Goal: Book appointment/travel/reservation

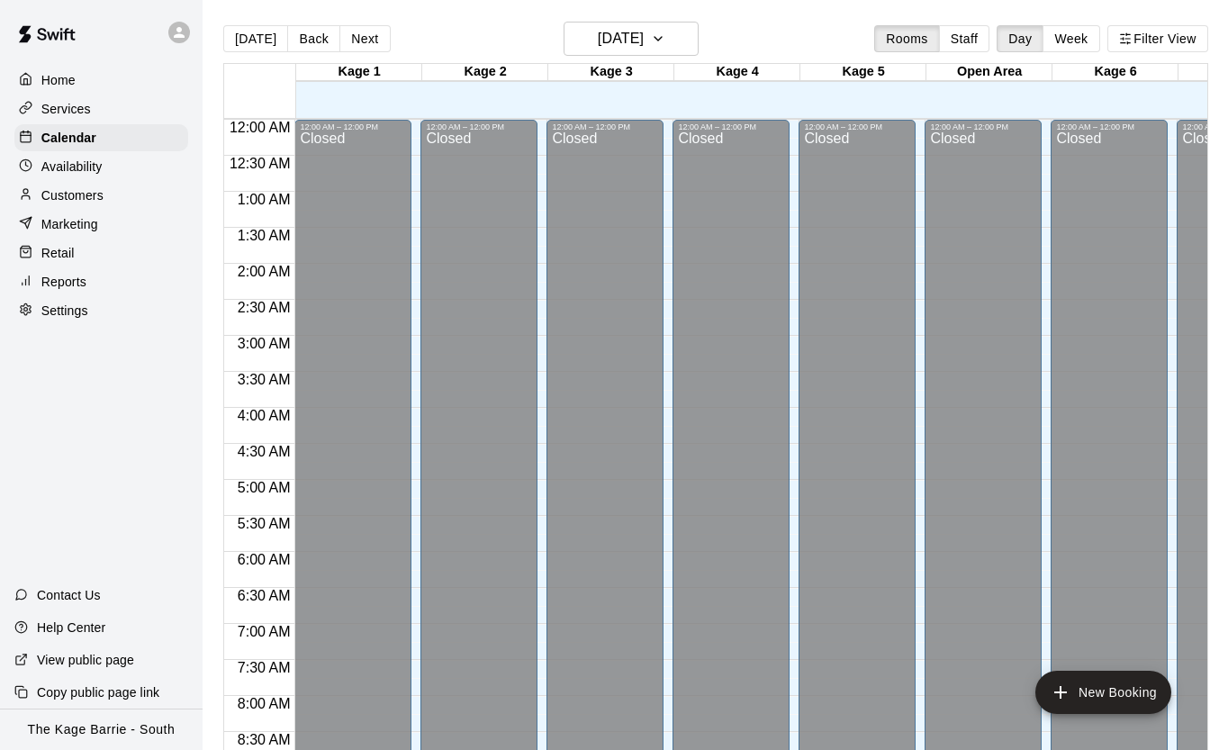
scroll to position [809, 2]
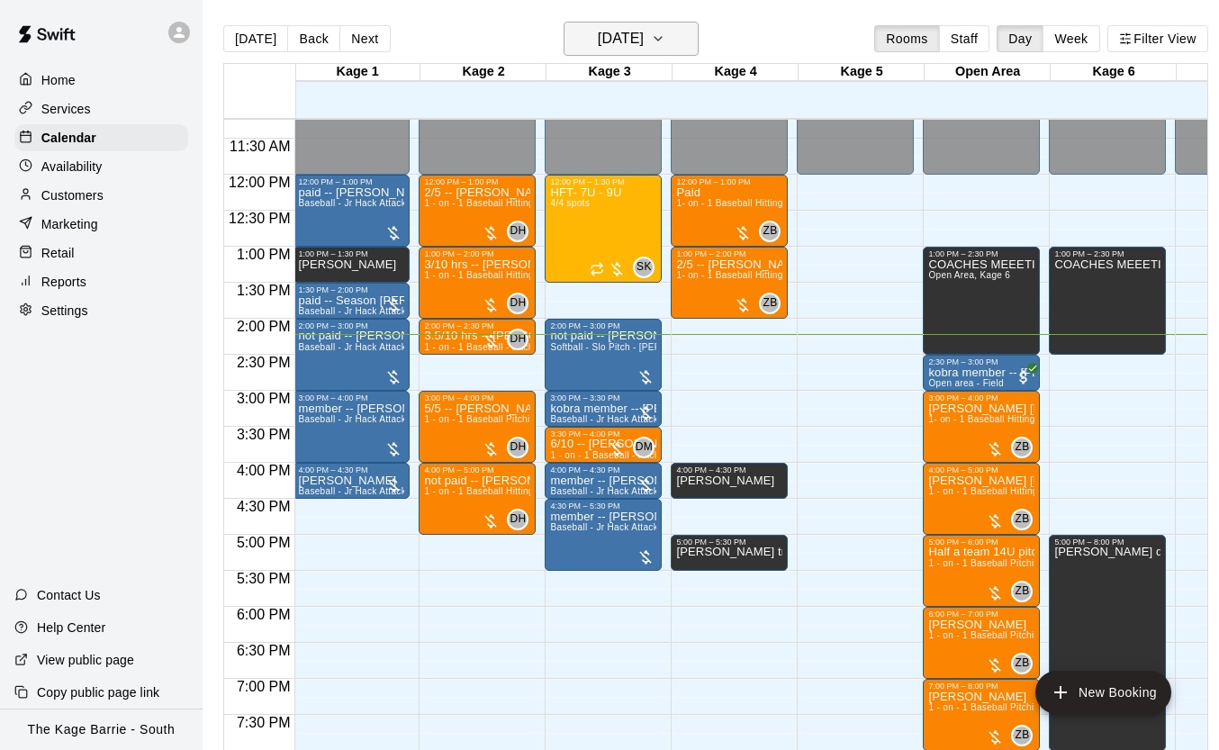
click at [665, 43] on icon "button" at bounding box center [658, 39] width 14 height 22
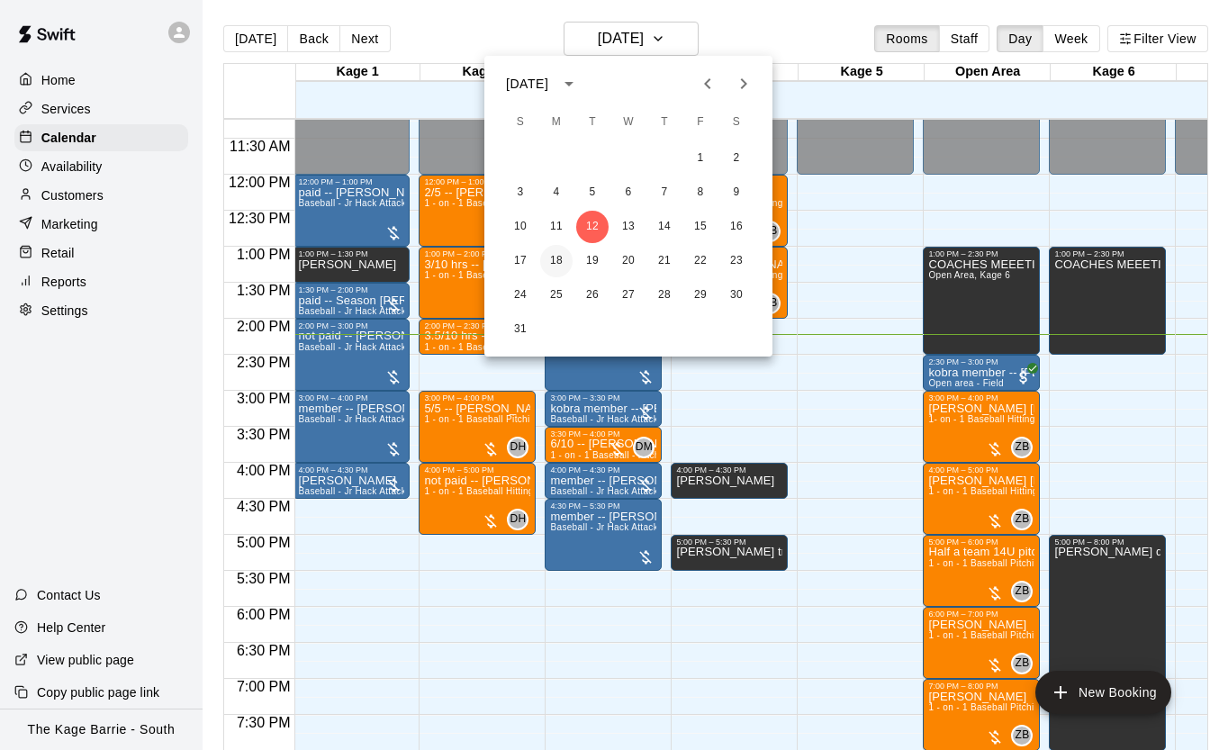
click at [549, 260] on button "18" at bounding box center [556, 261] width 32 height 32
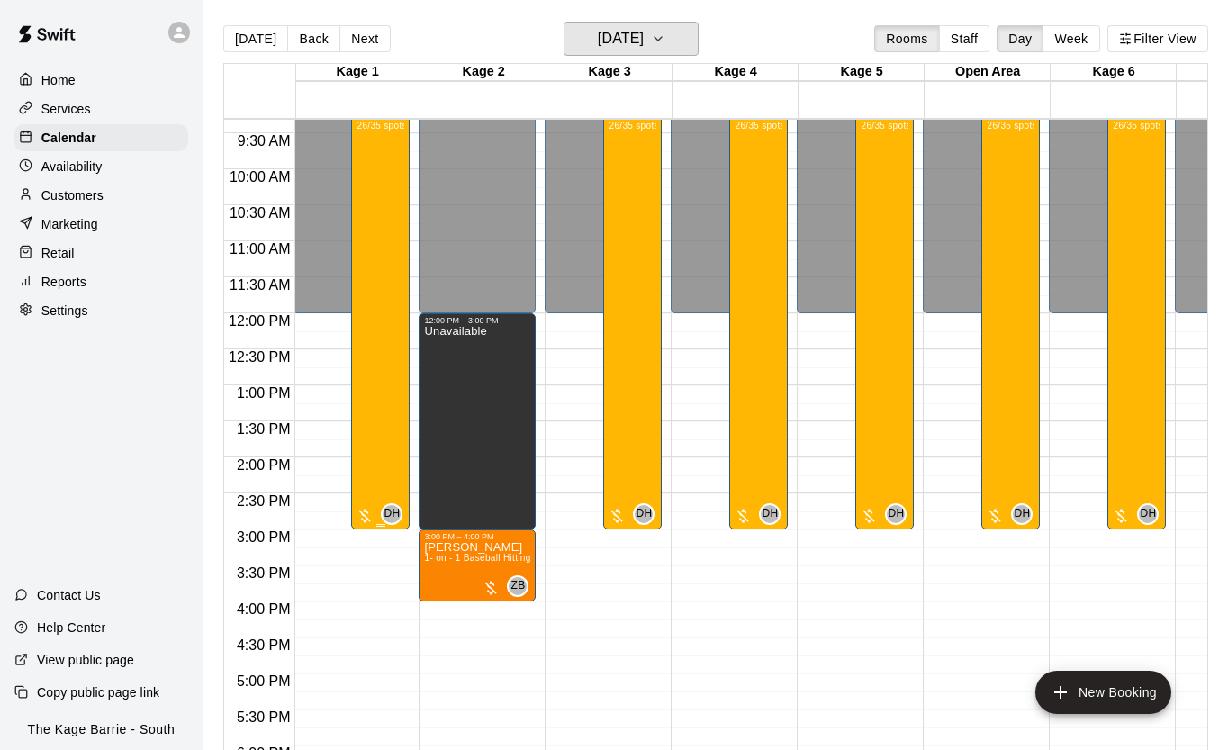
scroll to position [673, 2]
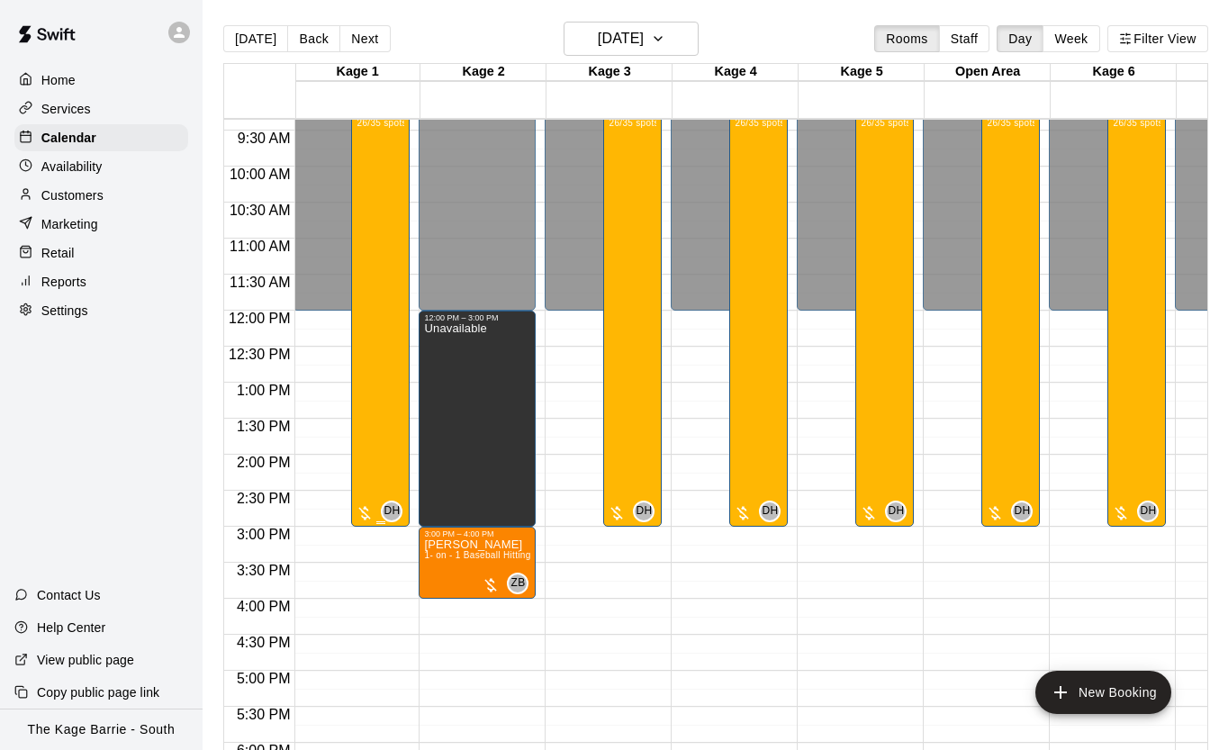
click at [379, 246] on div "Baseball - Tryout Prep Camp 2025 ([DATE] - [DATE]) 26/35 spots" at bounding box center [380, 481] width 48 height 750
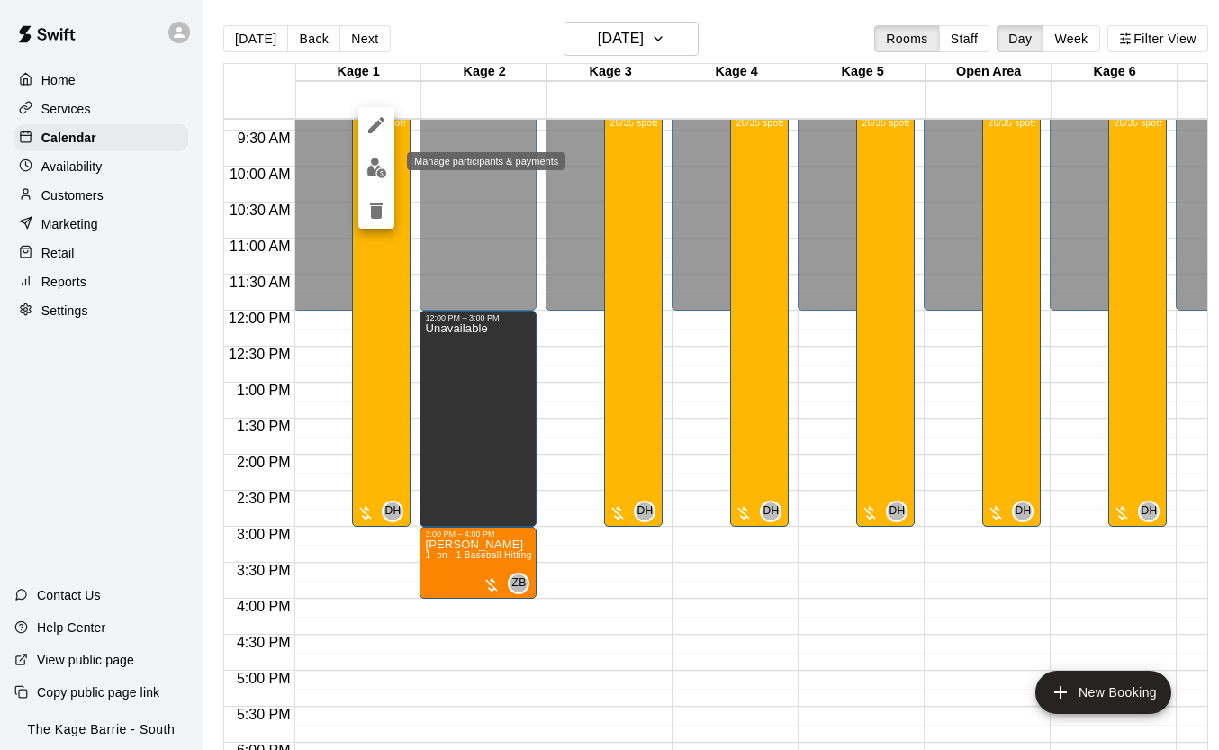
click at [373, 175] on img "edit" at bounding box center [376, 167] width 21 height 21
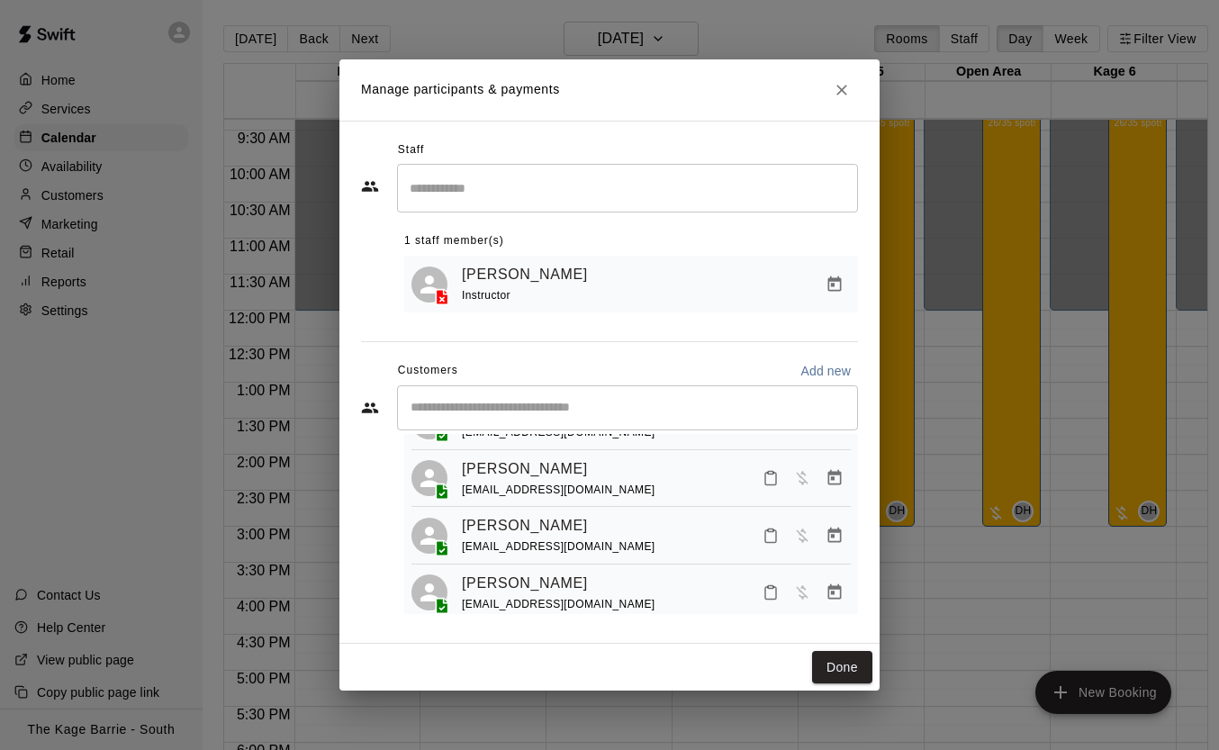
scroll to position [0, 0]
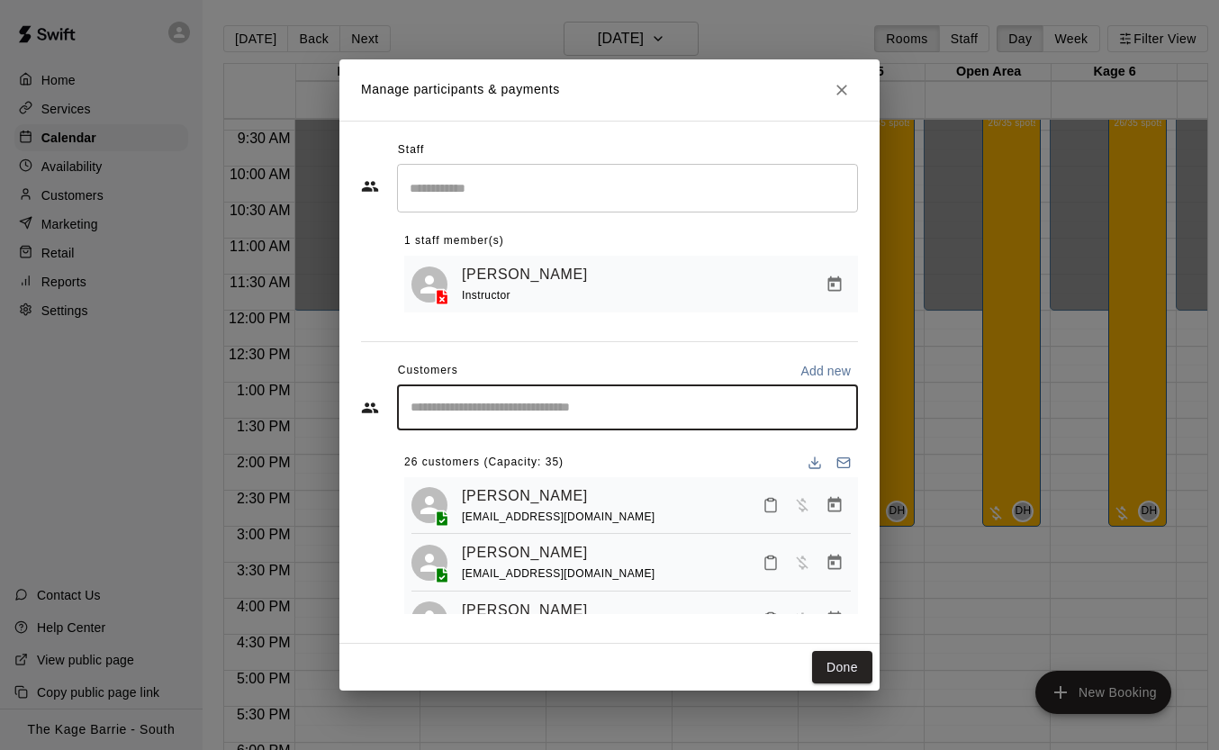
click at [489, 410] on input "Start typing to search customers..." at bounding box center [627, 408] width 445 height 18
type input "******"
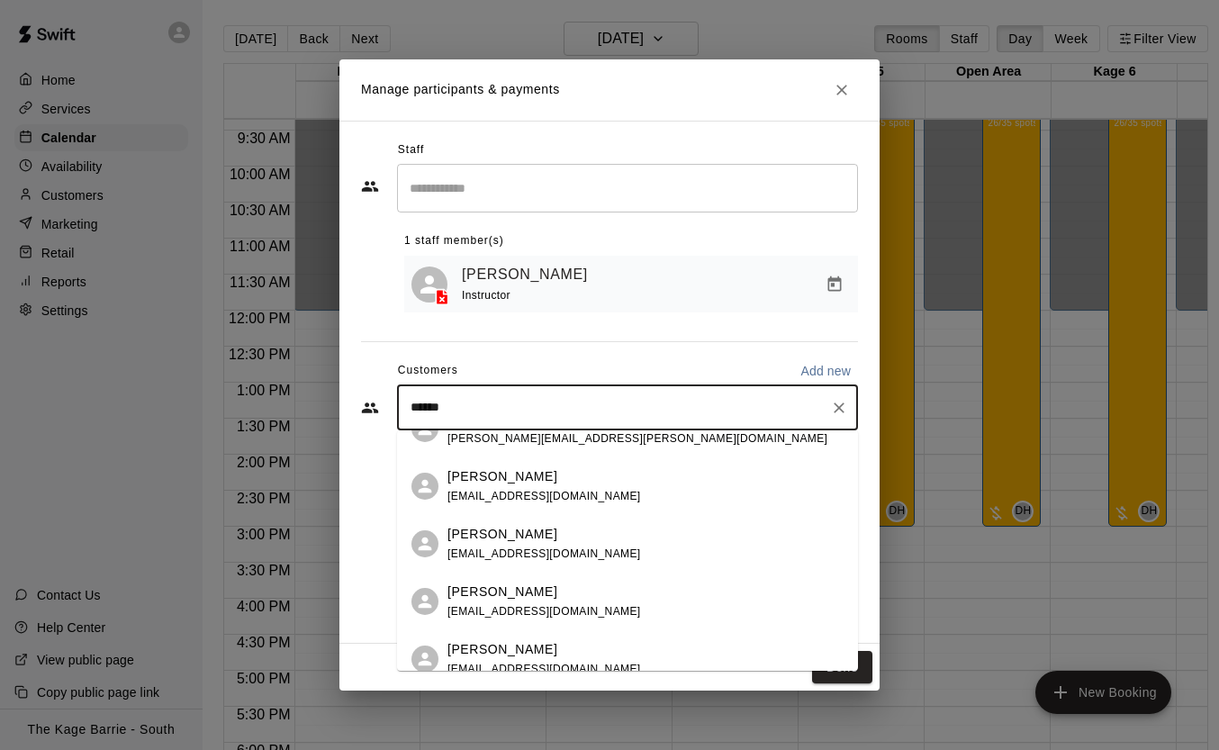
scroll to position [674, 0]
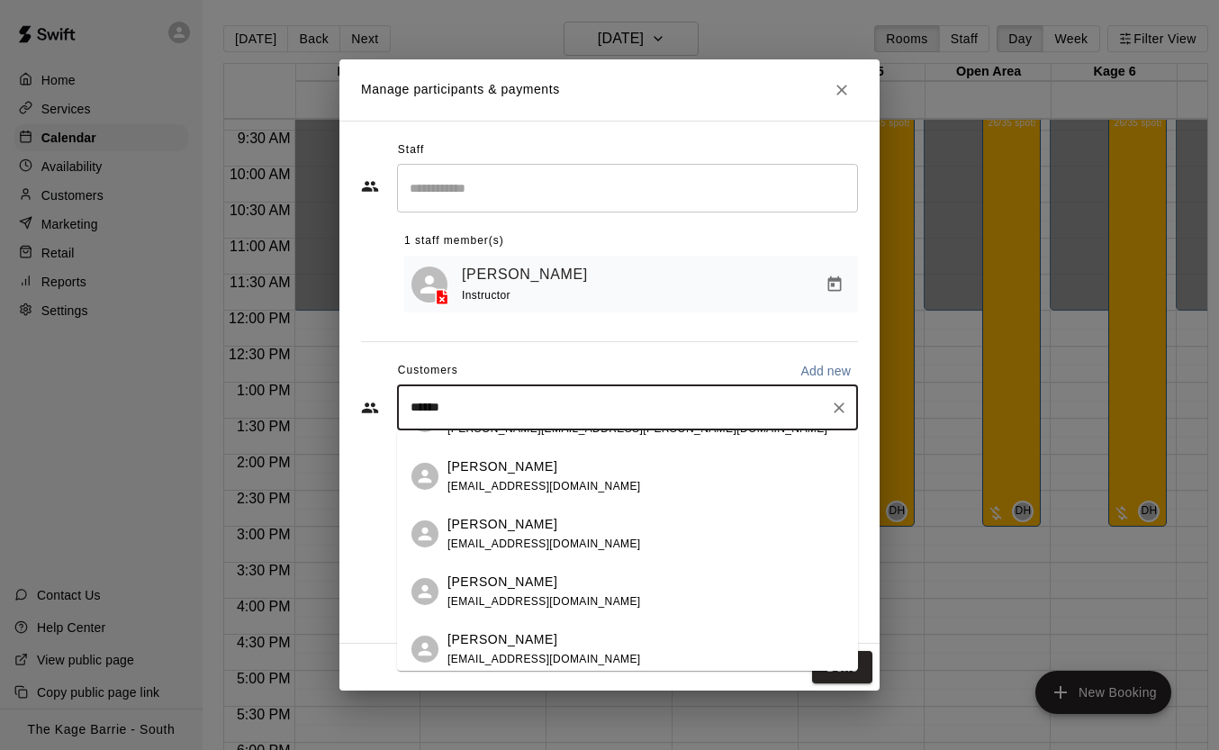
click at [574, 471] on div "[PERSON_NAME] [EMAIL_ADDRESS][DOMAIN_NAME]" at bounding box center [645, 476] width 396 height 39
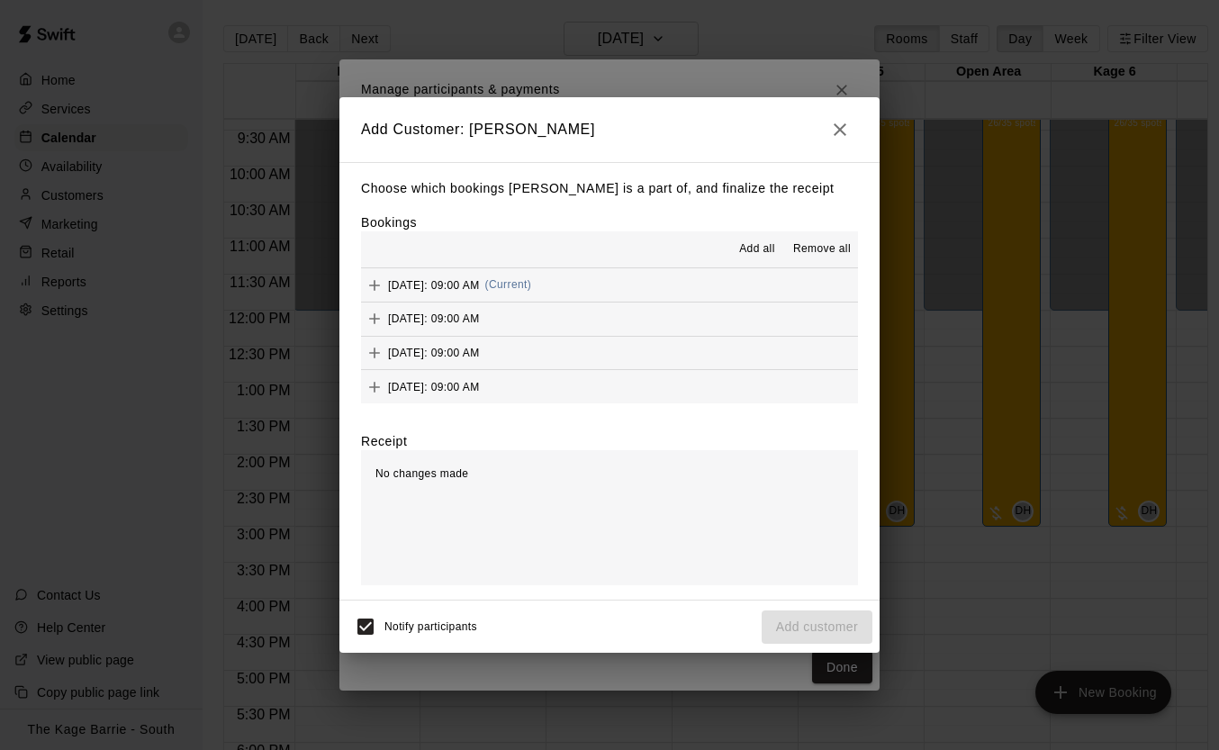
click at [757, 246] on span "Add all" at bounding box center [757, 249] width 36 height 18
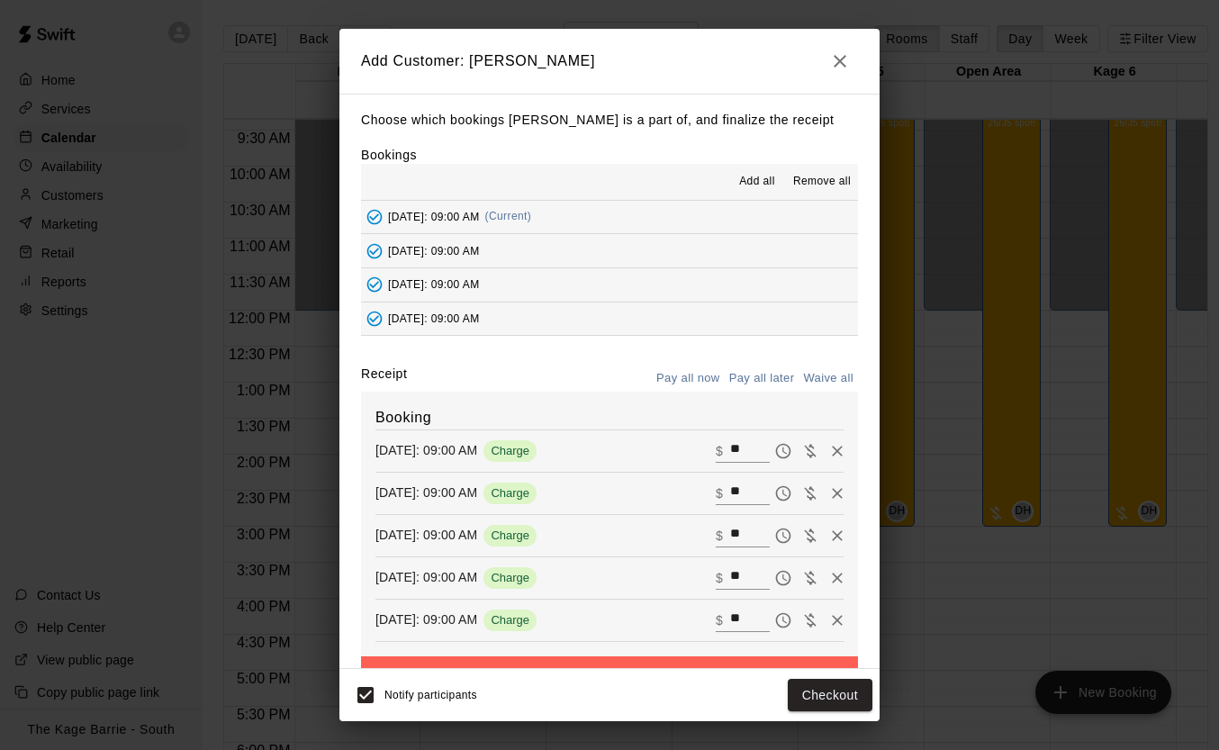
click at [779, 367] on button "Pay all later" at bounding box center [761, 378] width 75 height 28
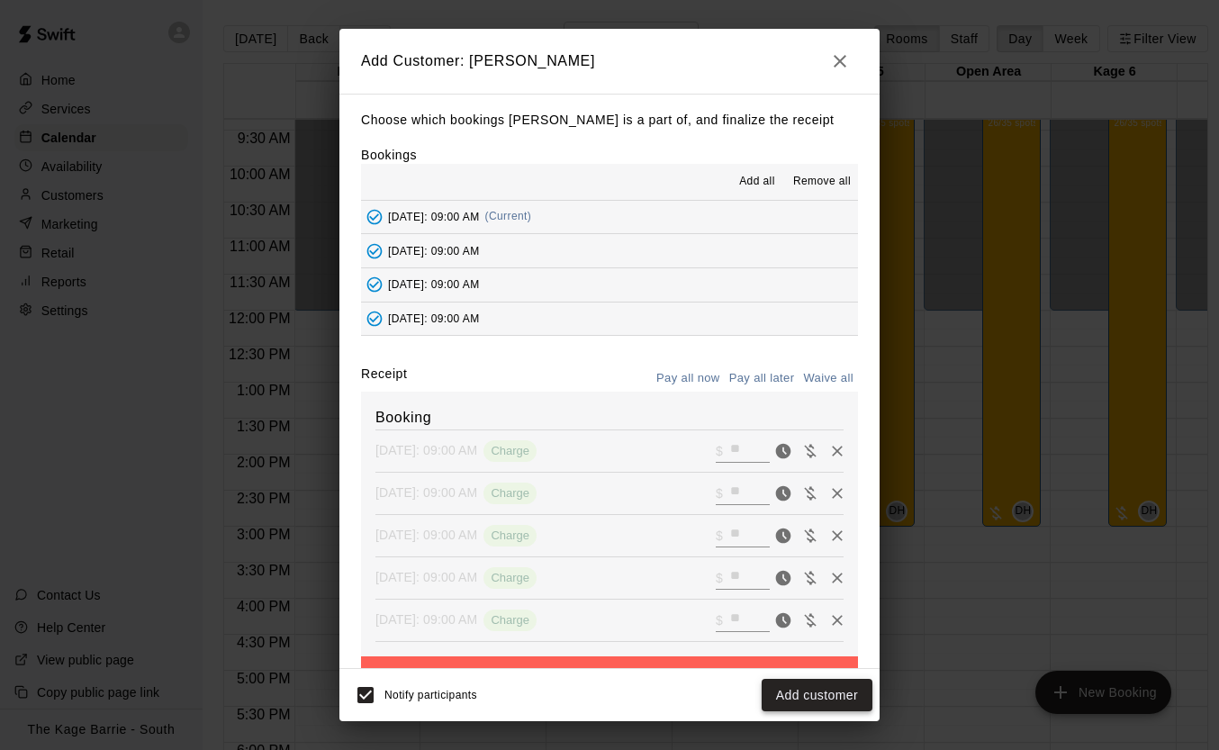
click at [840, 689] on button "Add customer" at bounding box center [816, 695] width 111 height 33
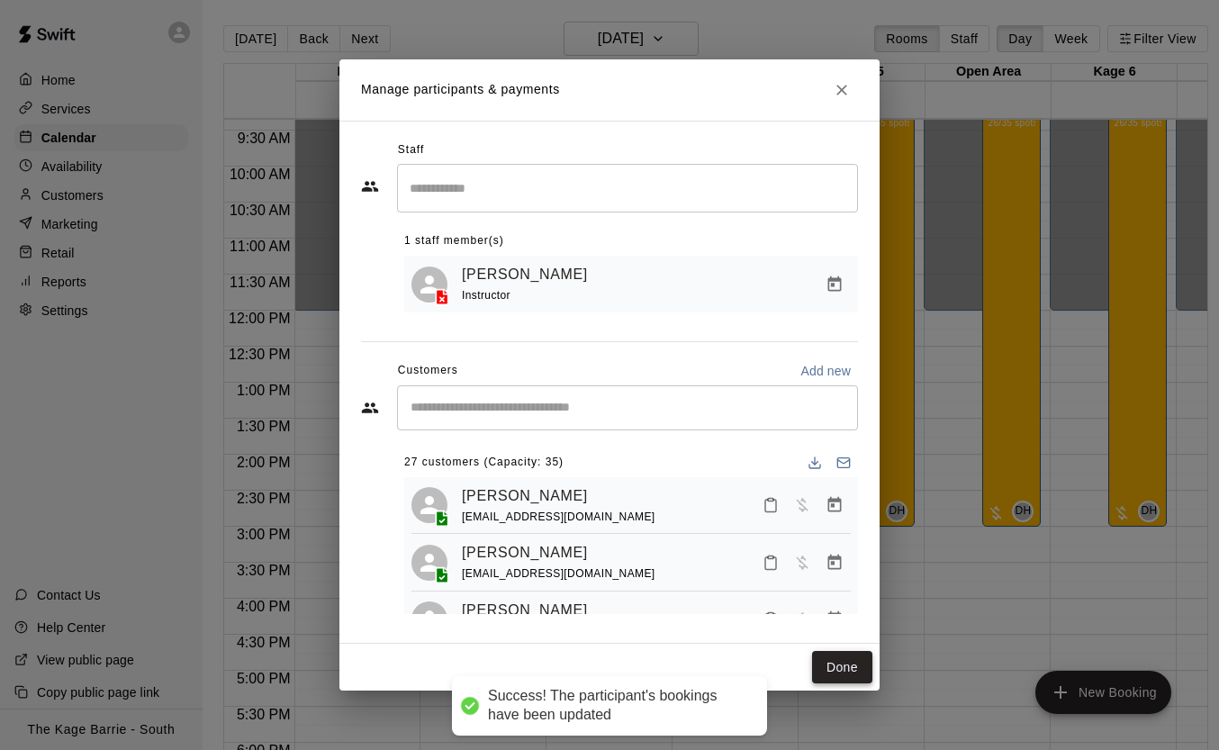
click at [842, 671] on button "Done" at bounding box center [842, 667] width 60 height 33
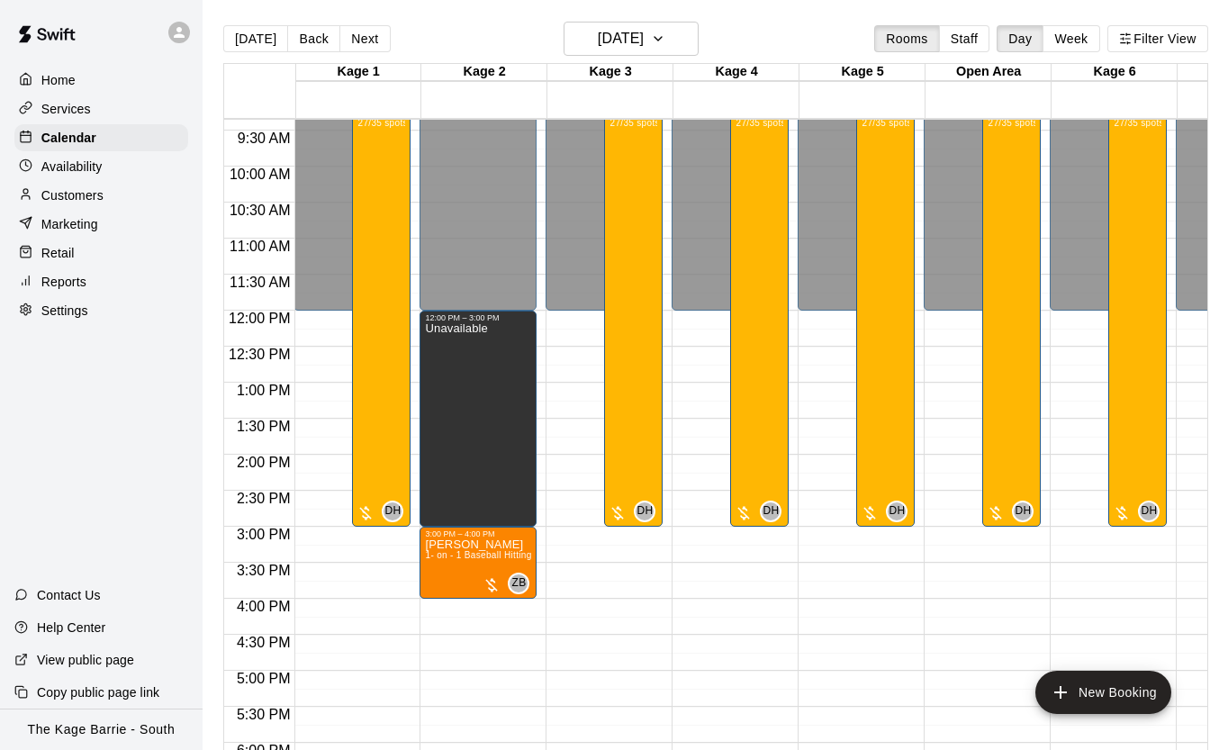
click at [256, 42] on button "[DATE]" at bounding box center [255, 38] width 65 height 27
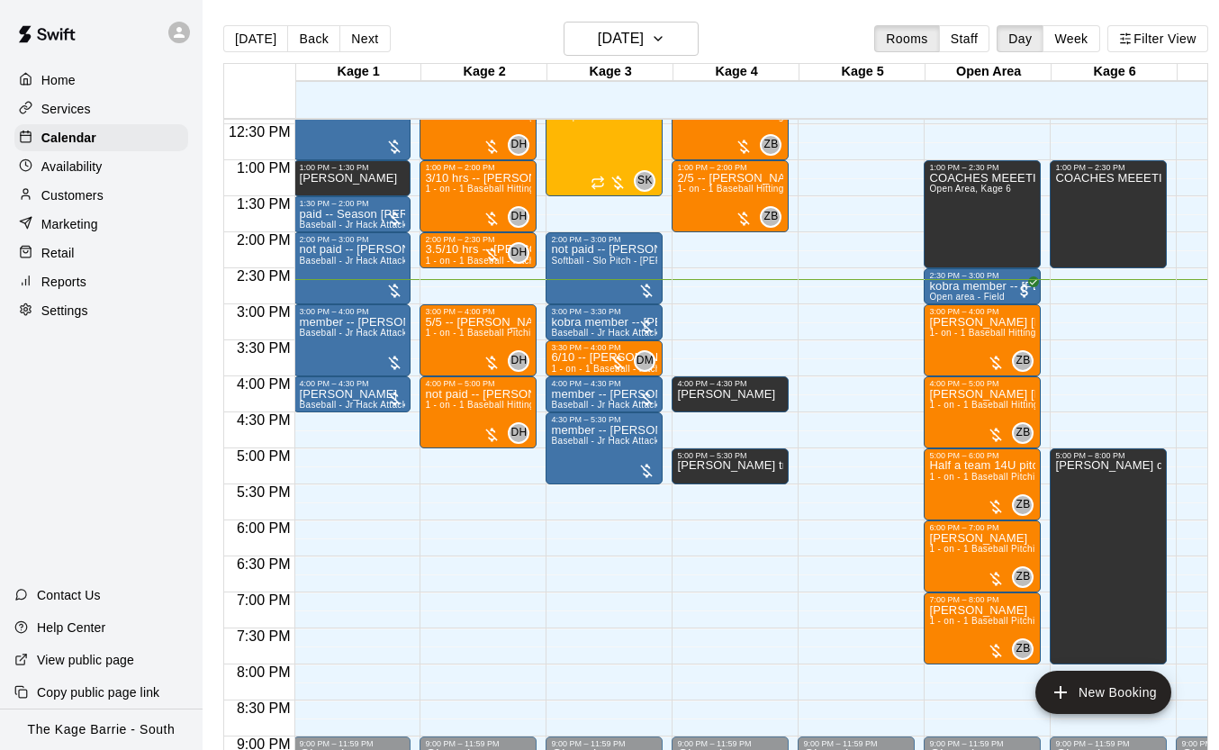
scroll to position [923, 1]
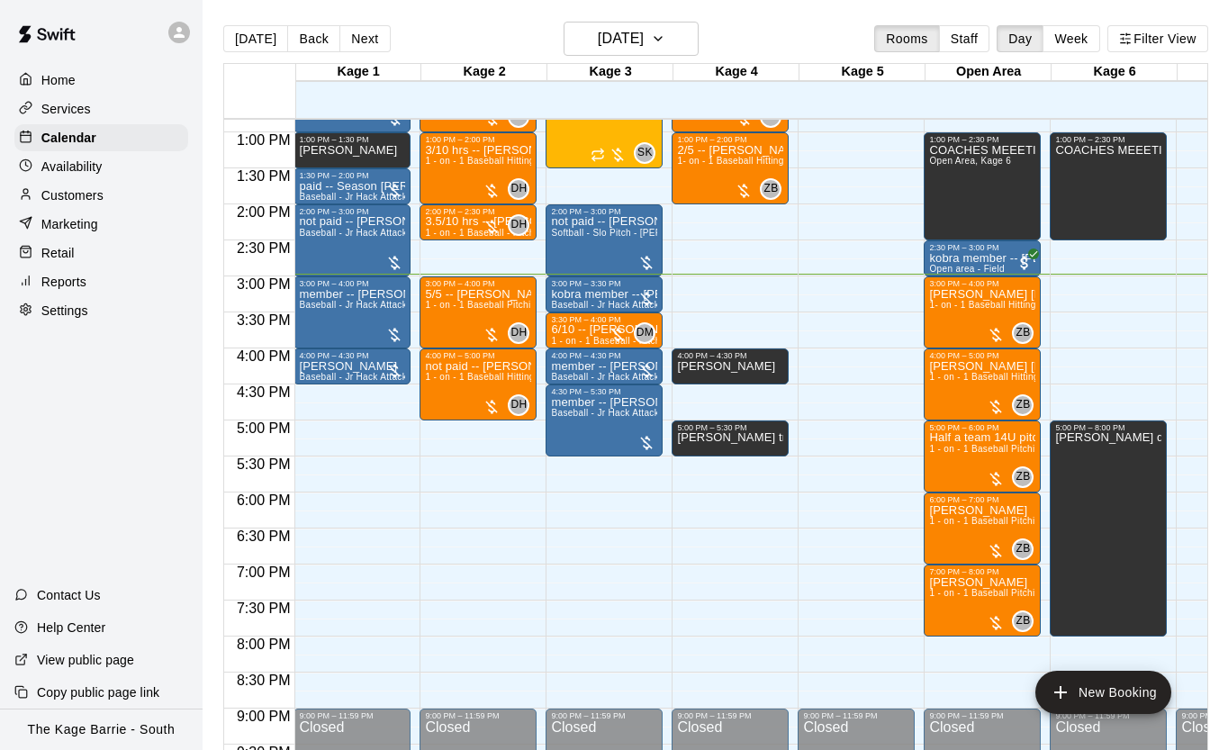
click at [366, 41] on button "Next" at bounding box center [364, 38] width 50 height 27
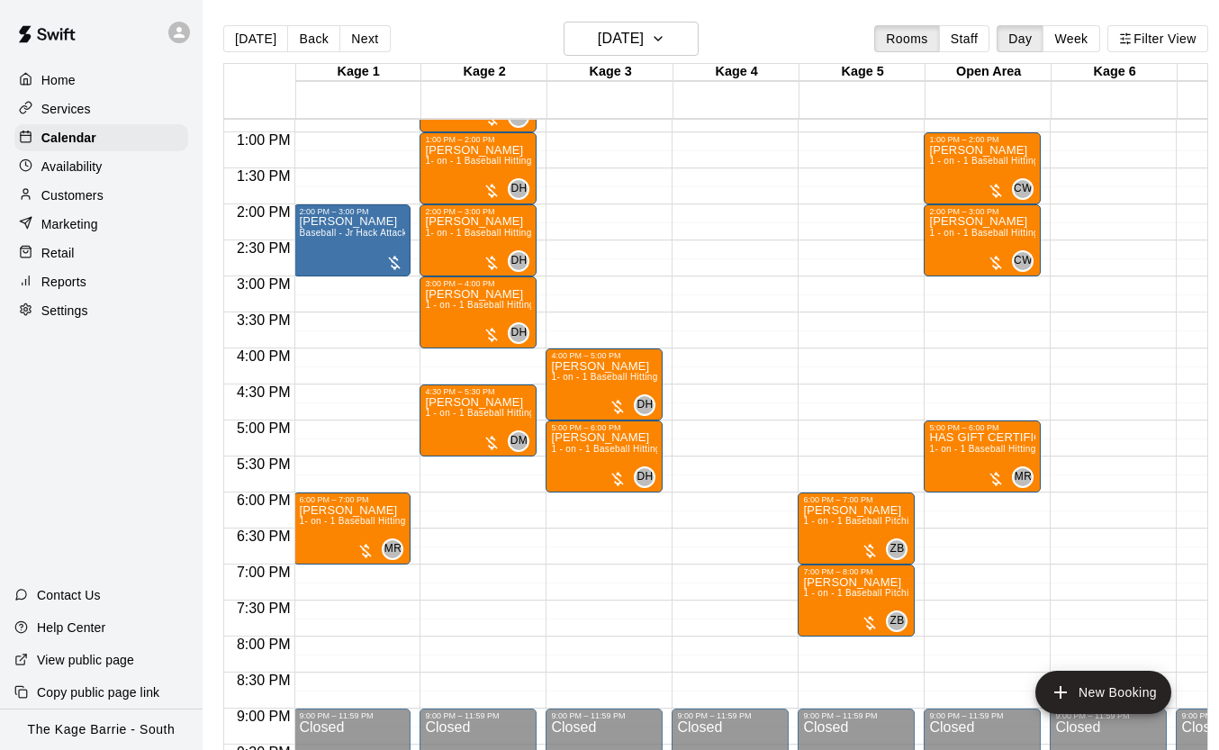
click at [250, 43] on button "[DATE]" at bounding box center [255, 38] width 65 height 27
